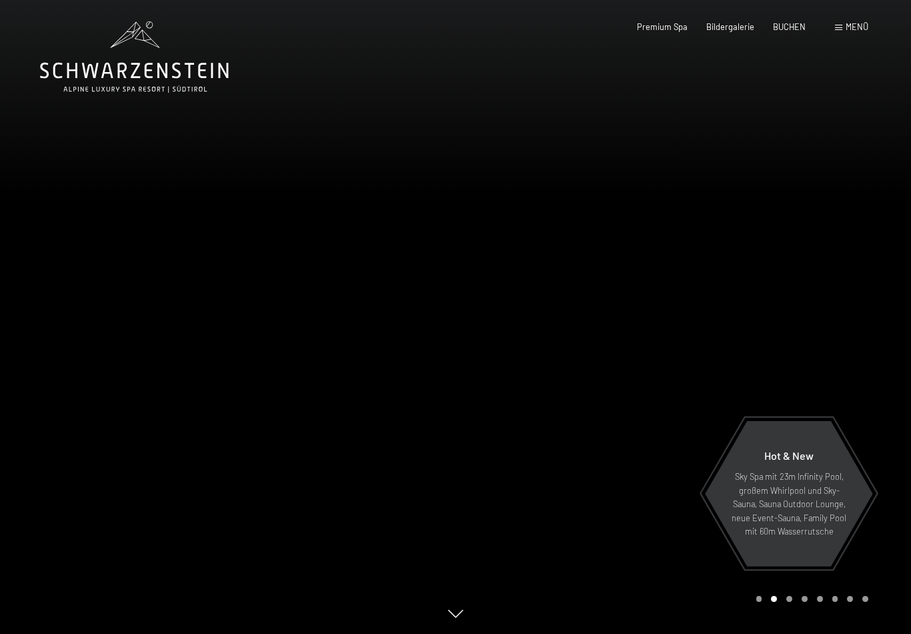
click at [864, 25] on span "Menü" at bounding box center [857, 26] width 23 height 11
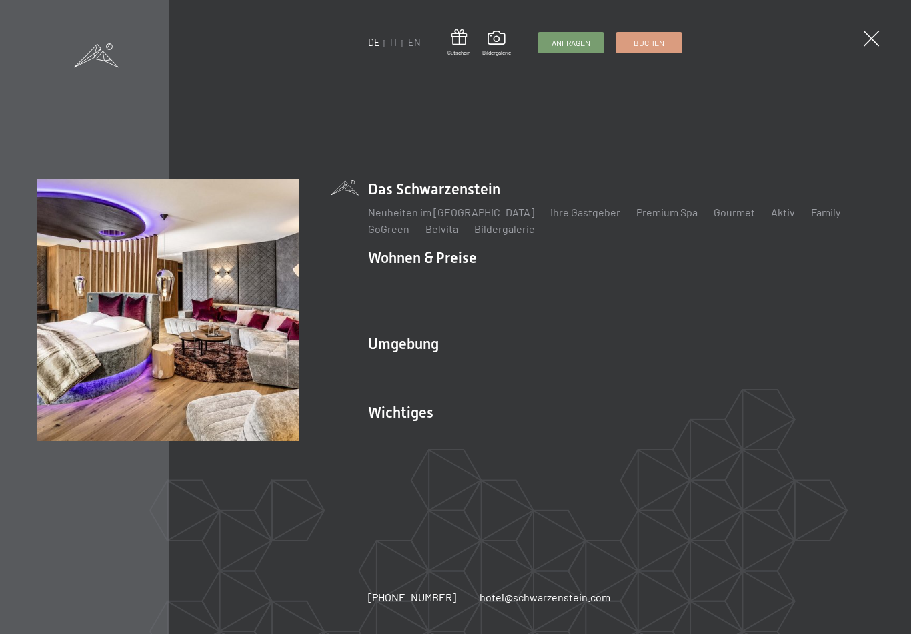
click at [602, 287] on link "Angebote" at bounding box center [587, 280] width 47 height 13
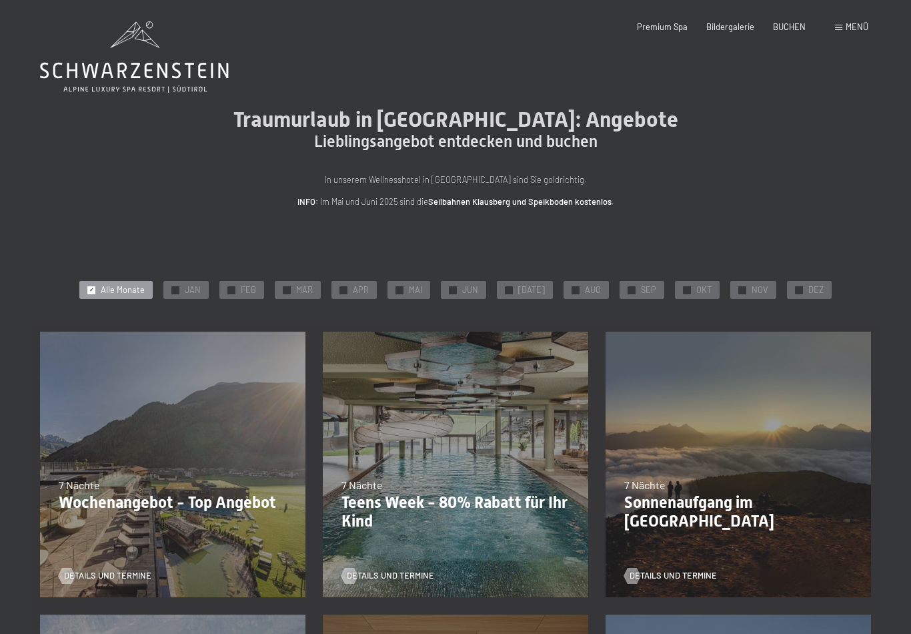
click at [696, 284] on span "OKT" at bounding box center [703, 290] width 15 height 12
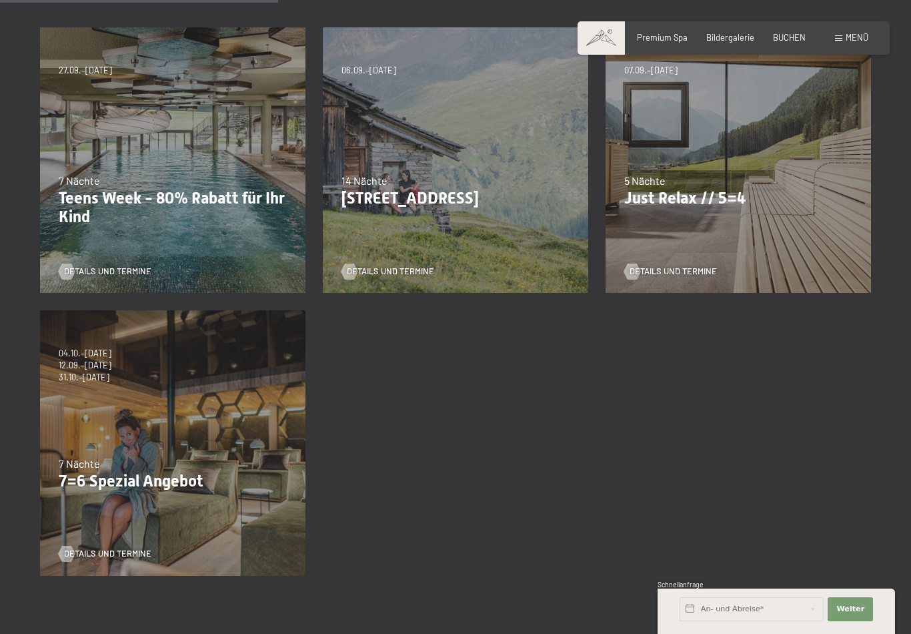
scroll to position [304, 0]
click at [76, 372] on span "31.10.–26.12.2026" at bounding box center [85, 378] width 53 height 12
click at [90, 541] on div "Details und Termine" at bounding box center [169, 546] width 220 height 28
click at [101, 547] on link "Details und Termine" at bounding box center [105, 553] width 93 height 12
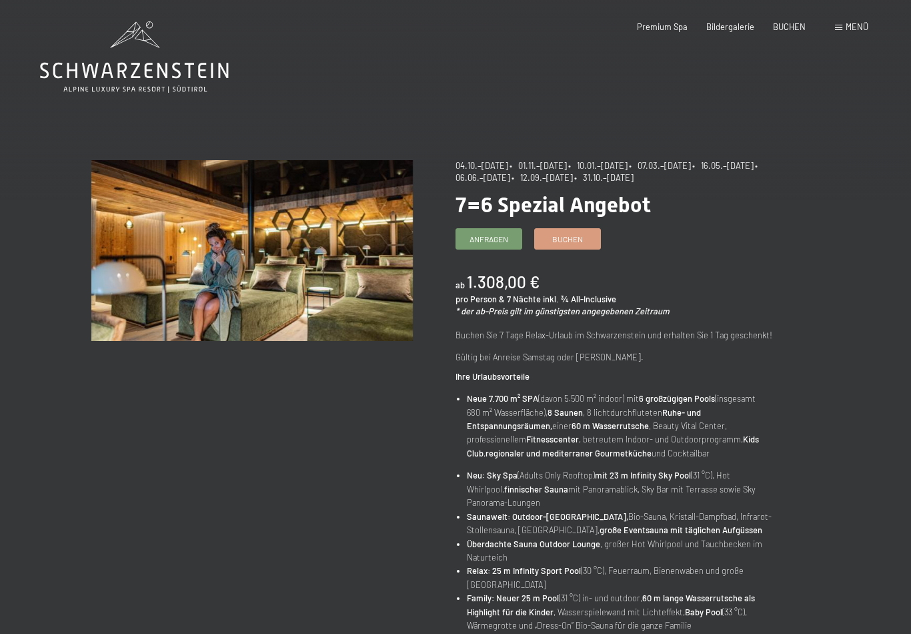
click at [594, 232] on link "Buchen" at bounding box center [567, 239] width 65 height 20
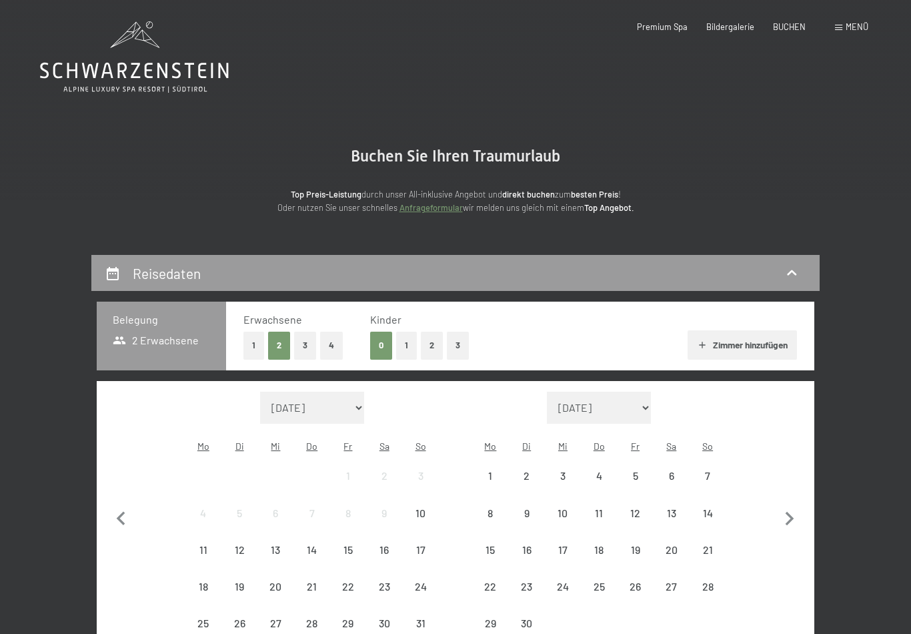
select select "2025-10-01"
select select "2025-11-01"
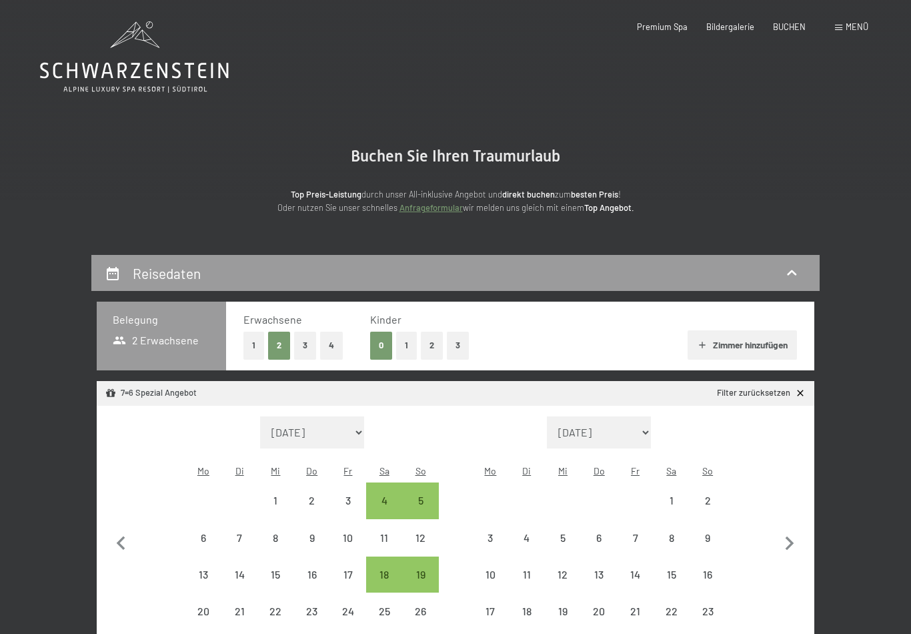
select select "2025-10-01"
select select "2025-11-01"
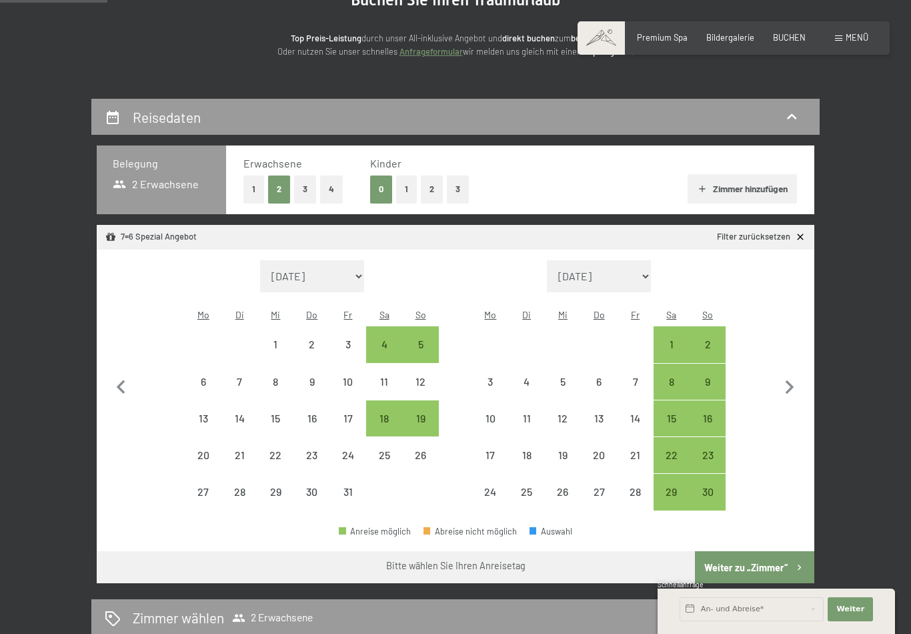
scroll to position [155, 0]
click at [850, 42] on span "Menü" at bounding box center [857, 37] width 23 height 11
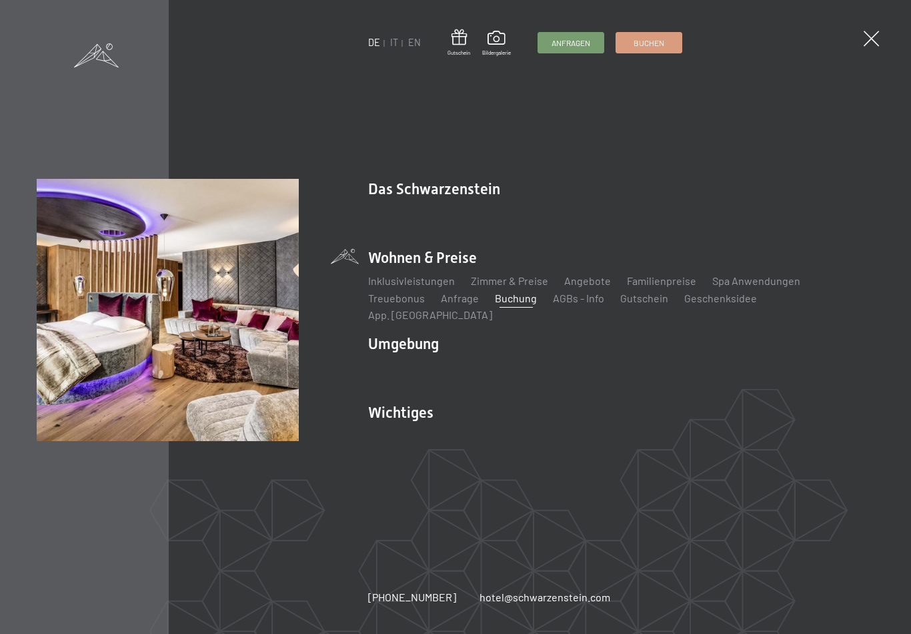
click at [660, 45] on span "Buchen" at bounding box center [649, 42] width 31 height 11
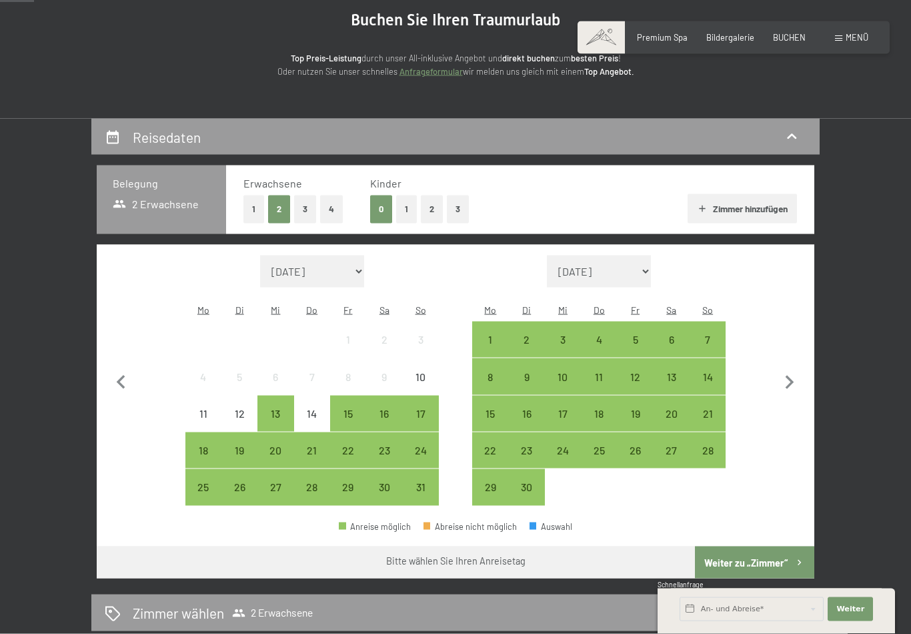
scroll to position [205, 0]
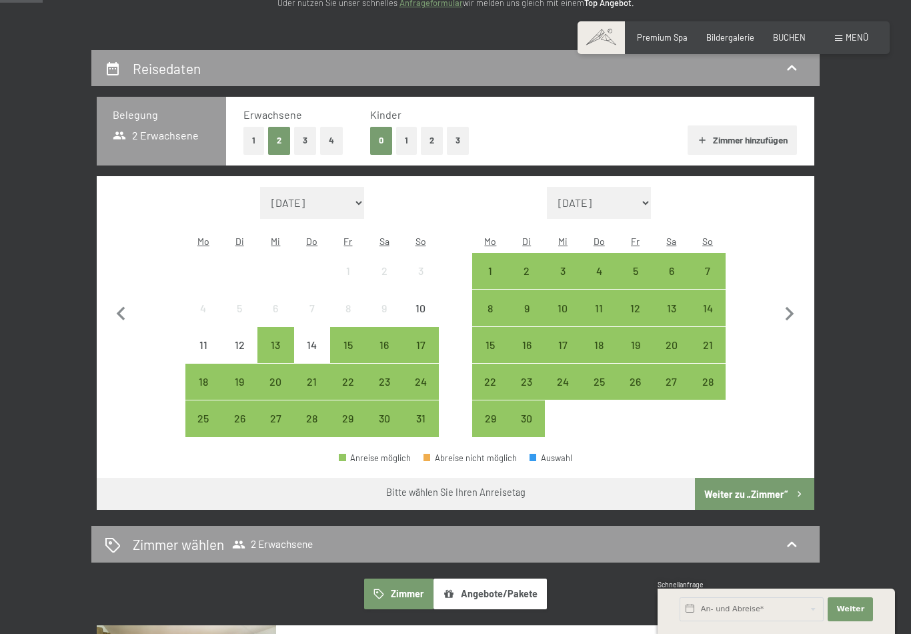
click at [792, 307] on icon "button" at bounding box center [790, 314] width 9 height 14
select select "2025-09-01"
select select "2025-10-01"
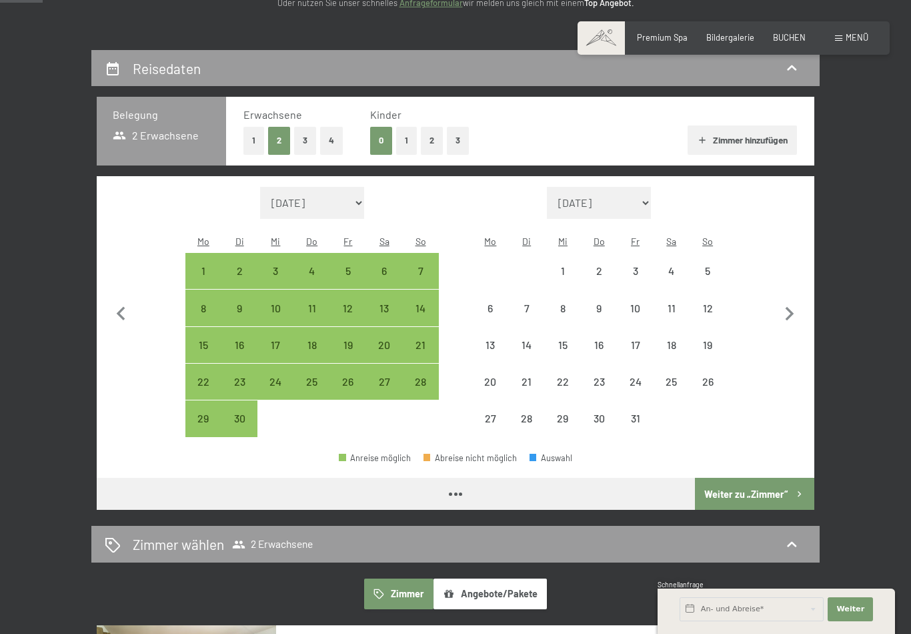
select select "2025-09-01"
select select "2025-10-01"
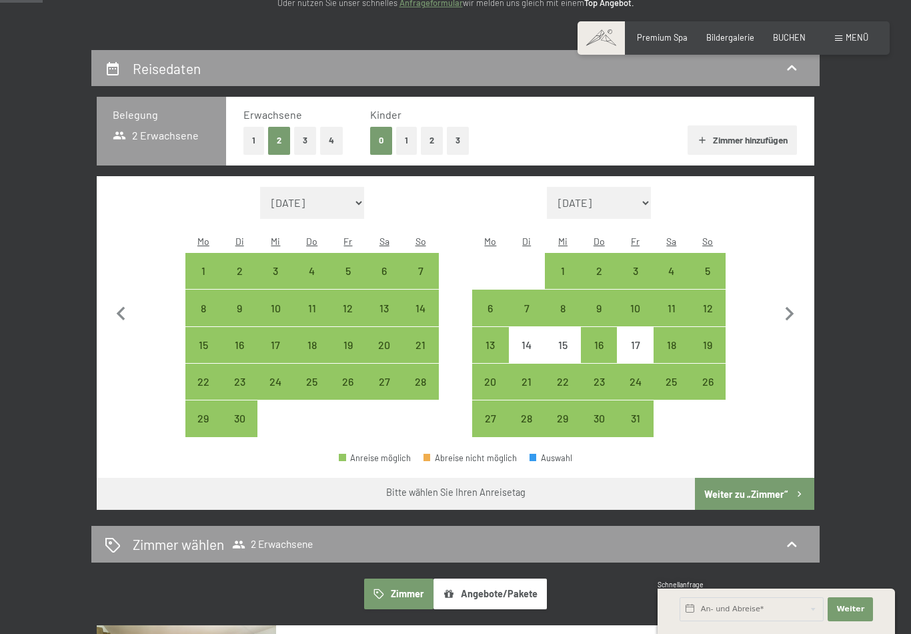
click at [716, 303] on div "12" at bounding box center [707, 319] width 33 height 33
select select "2025-09-01"
select select "2025-10-01"
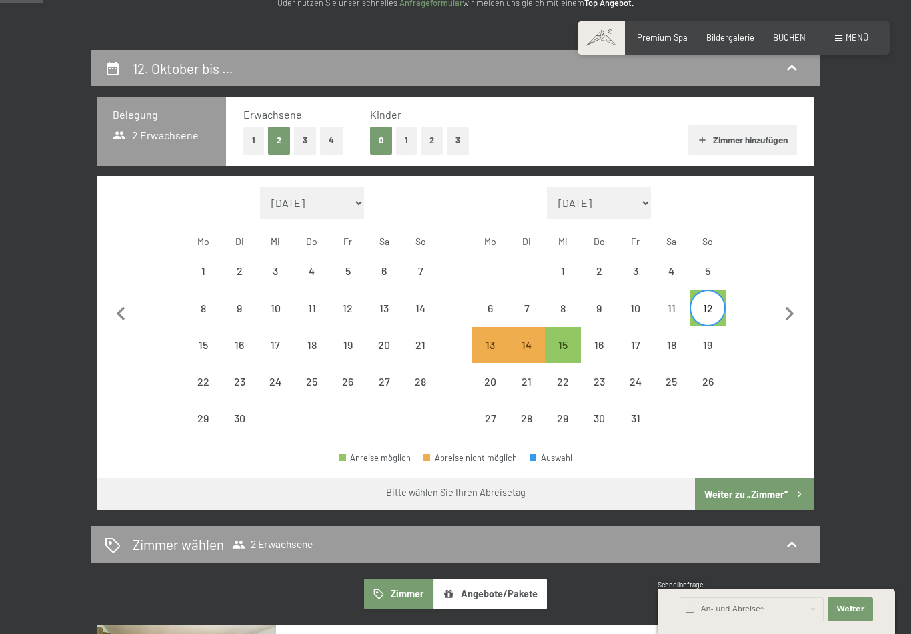
click at [493, 340] on div "13" at bounding box center [490, 356] width 33 height 33
select select "2025-09-01"
select select "2025-10-01"
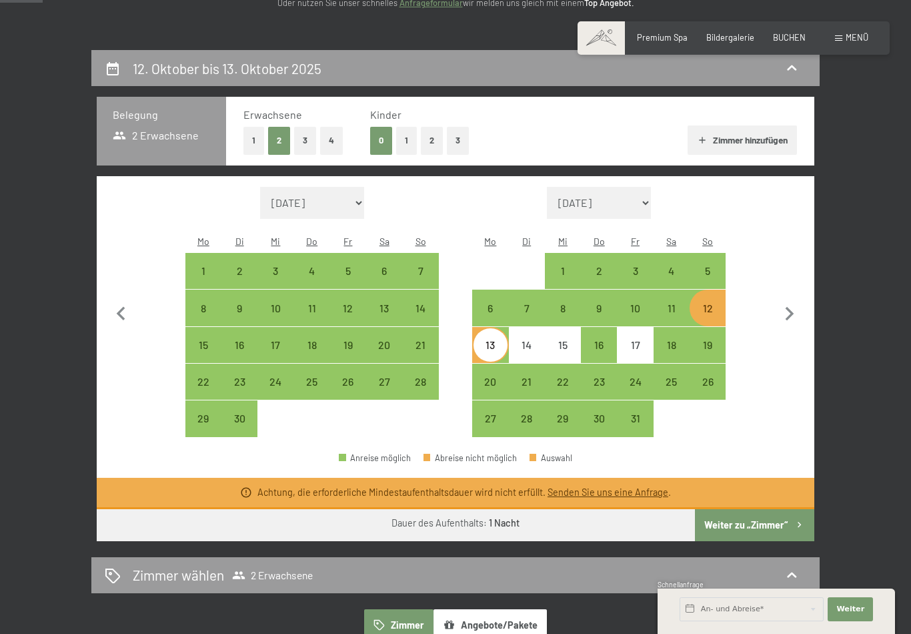
click at [644, 340] on div "17" at bounding box center [634, 356] width 33 height 33
select select "2025-09-01"
select select "2025-10-01"
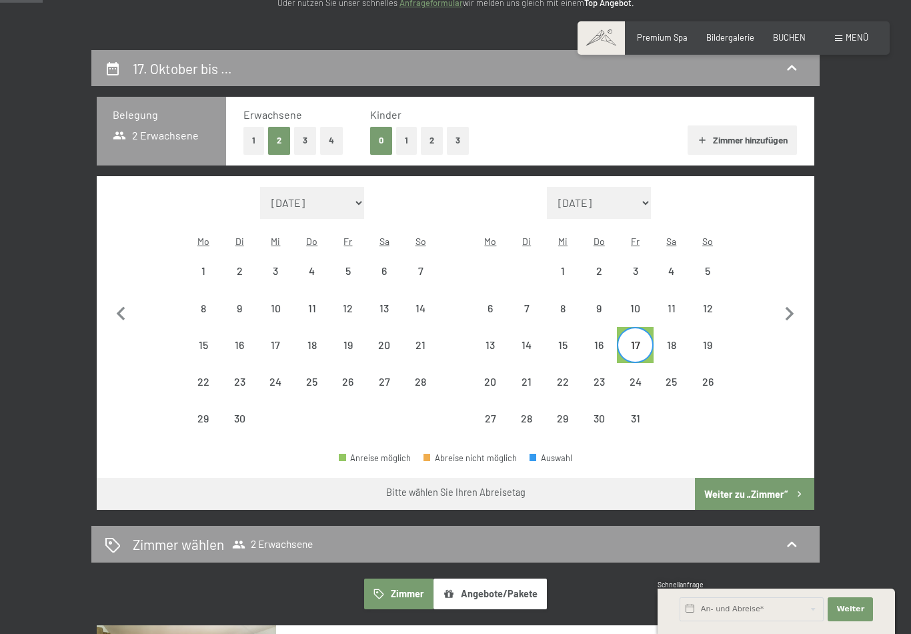
click at [500, 340] on div "13" at bounding box center [490, 356] width 33 height 33
select select "2025-09-01"
select select "2025-10-01"
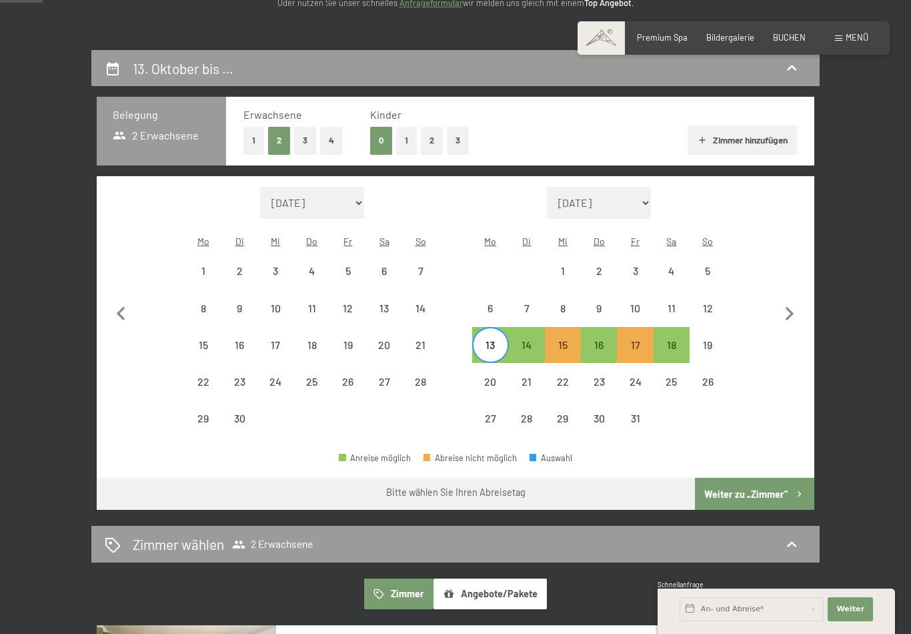
click at [602, 340] on div "16" at bounding box center [598, 356] width 33 height 33
select select "2025-09-01"
select select "2025-10-01"
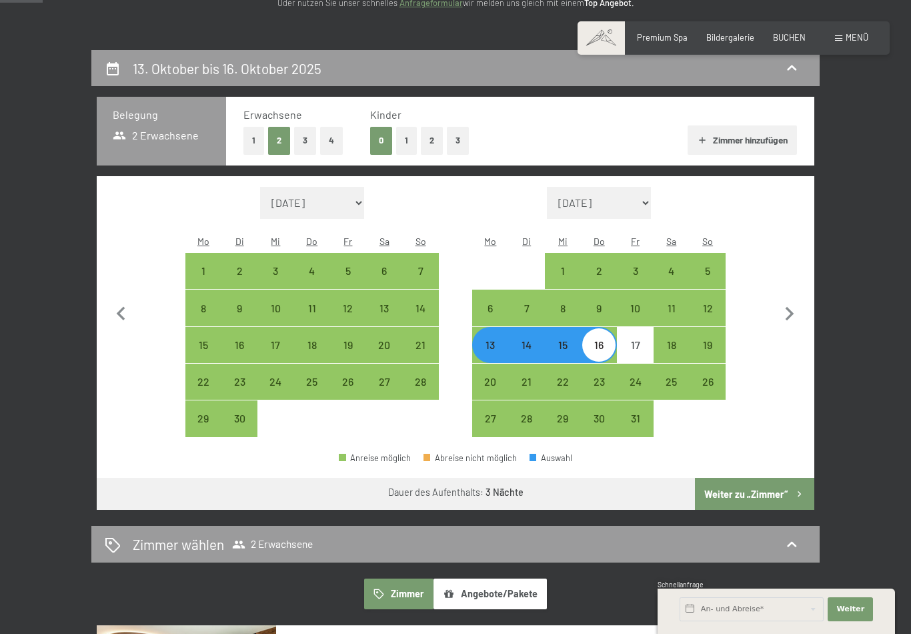
click at [770, 478] on button "Weiter zu „Zimmer“" at bounding box center [754, 494] width 119 height 32
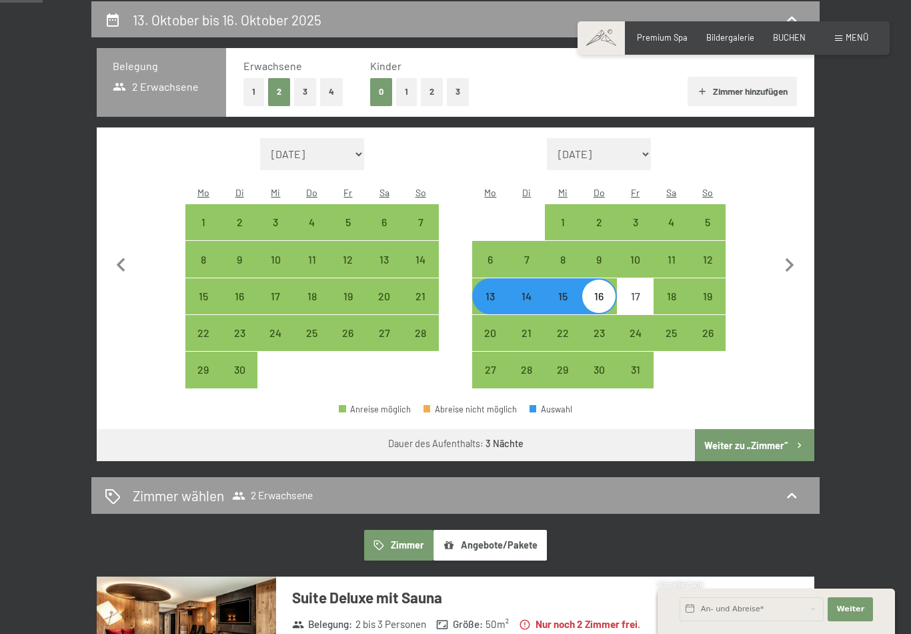
select select "2025-09-01"
select select "2025-10-01"
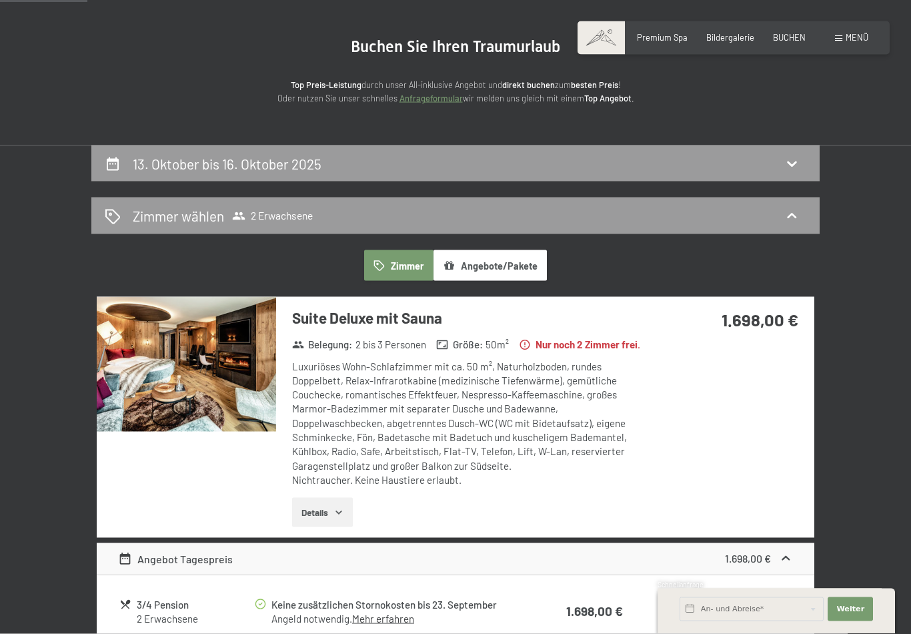
scroll to position [109, 0]
click at [793, 169] on icon at bounding box center [792, 163] width 16 height 16
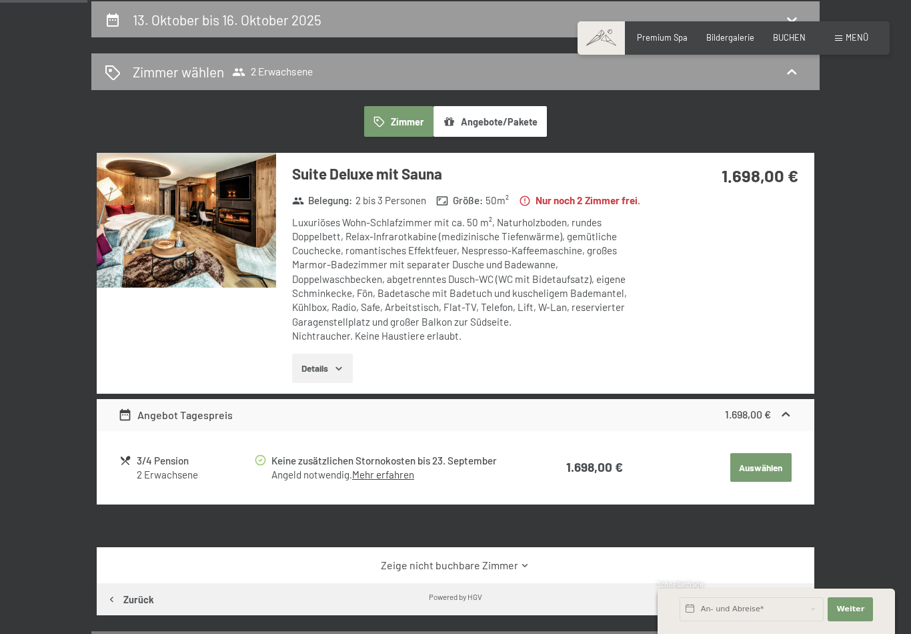
select select "2025-09-01"
select select "2025-10-01"
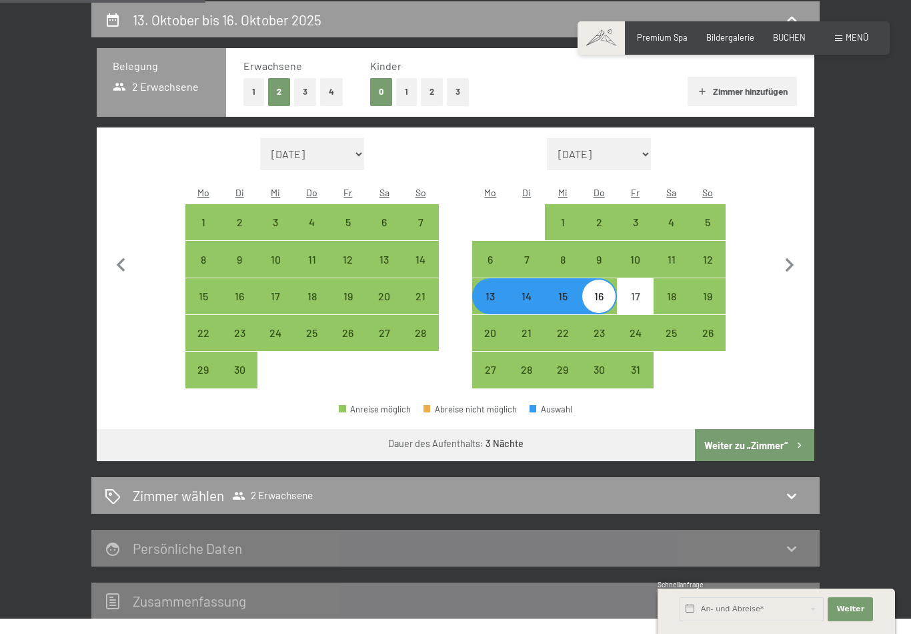
click at [496, 291] on div "13" at bounding box center [490, 307] width 33 height 33
select select "2025-09-01"
select select "2025-10-01"
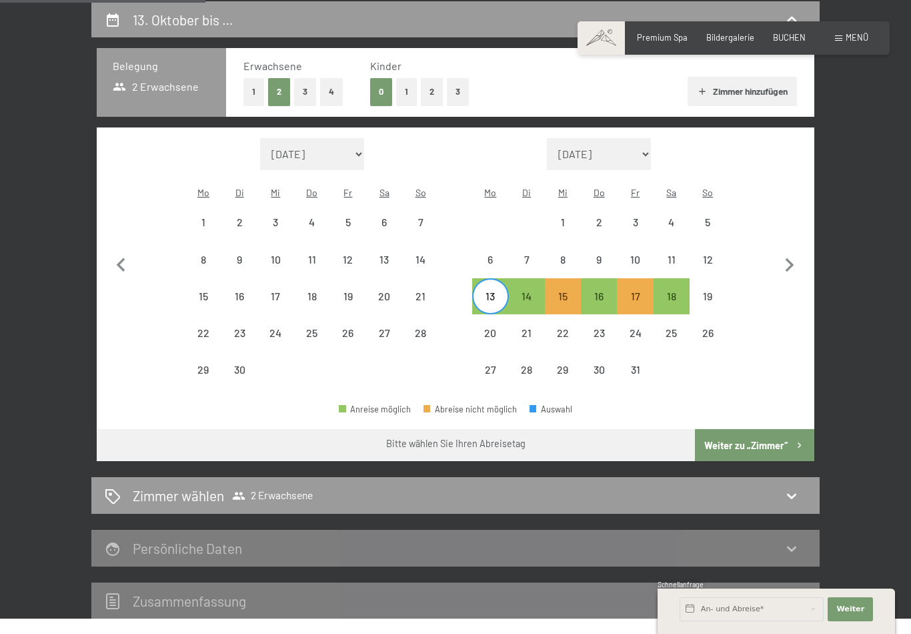
click at [644, 291] on div "17" at bounding box center [634, 307] width 33 height 33
select select "2025-09-01"
select select "2025-10-01"
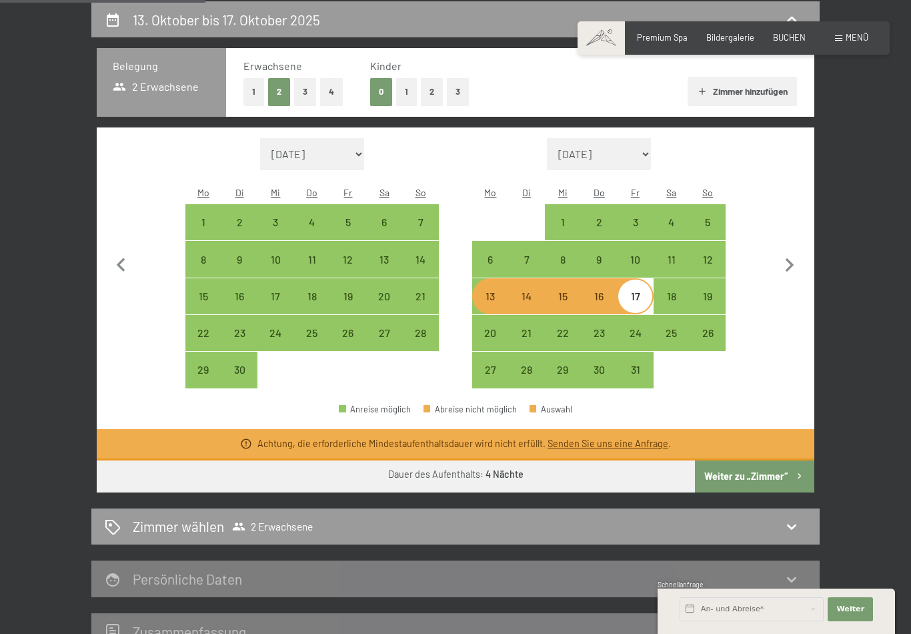
click at [752, 460] on button "Weiter zu „Zimmer“" at bounding box center [754, 476] width 119 height 32
select select "2025-09-01"
select select "2025-10-01"
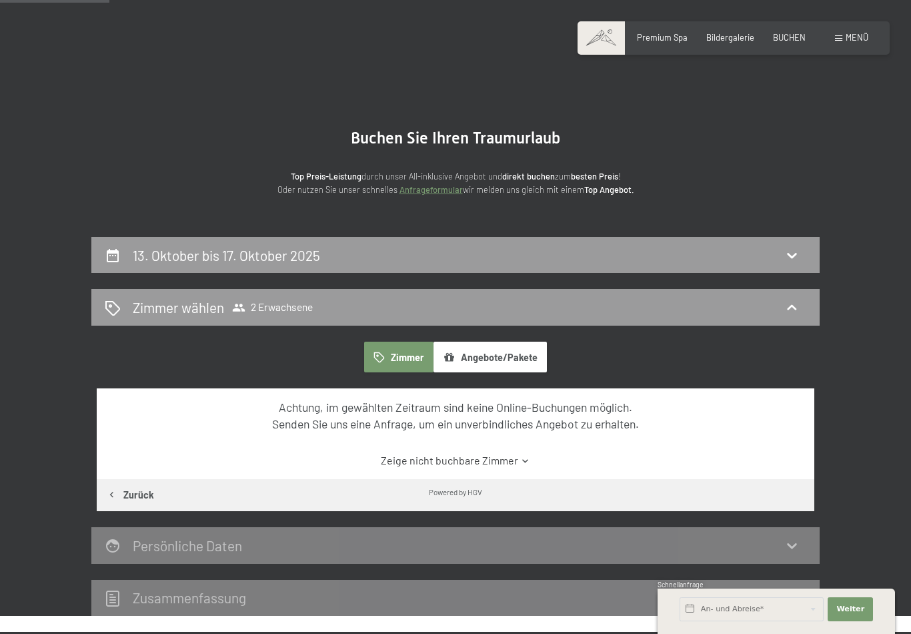
scroll to position [0, 0]
